Goal: Task Accomplishment & Management: Manage account settings

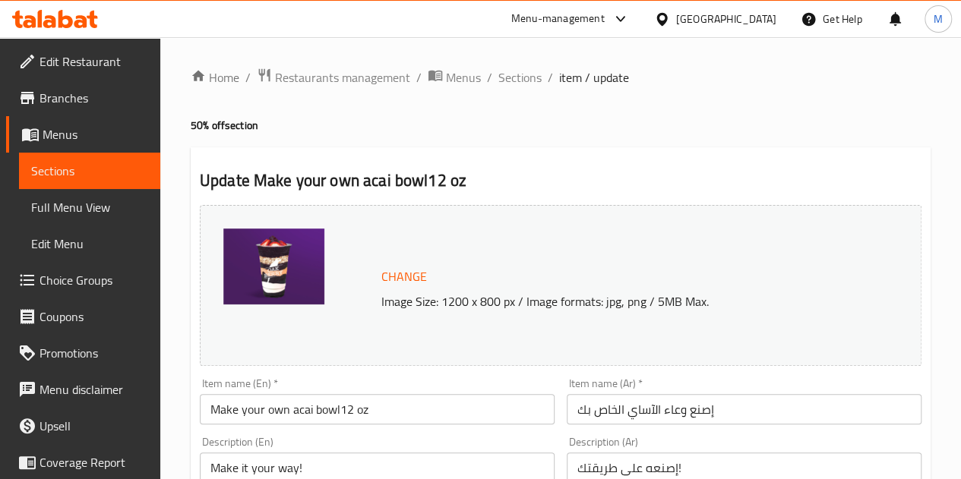
click at [604, 14] on div "Menu-management" at bounding box center [557, 19] width 93 height 18
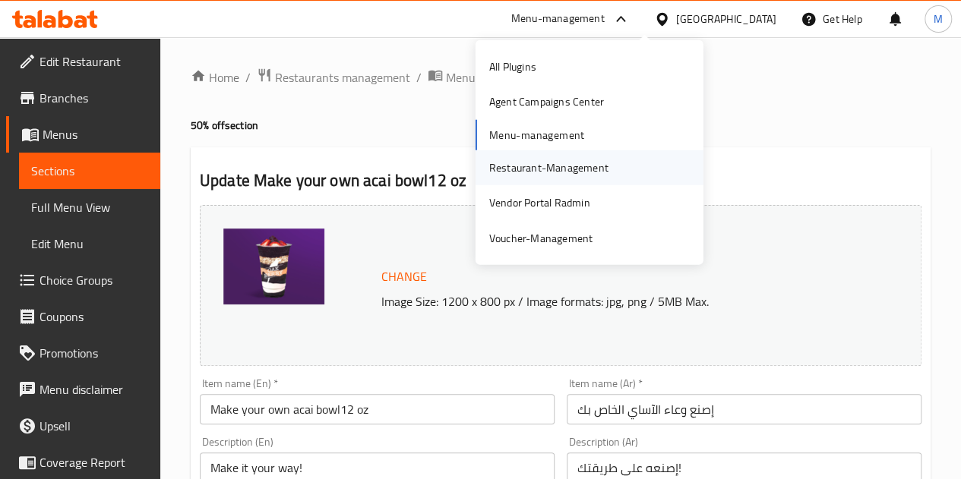
click at [585, 165] on div "Restaurant-Management" at bounding box center [548, 167] width 119 height 17
